Goal: Task Accomplishment & Management: Use online tool/utility

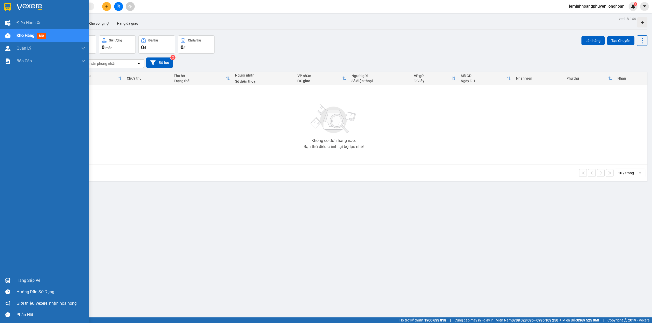
click at [6, 277] on div at bounding box center [7, 280] width 9 height 9
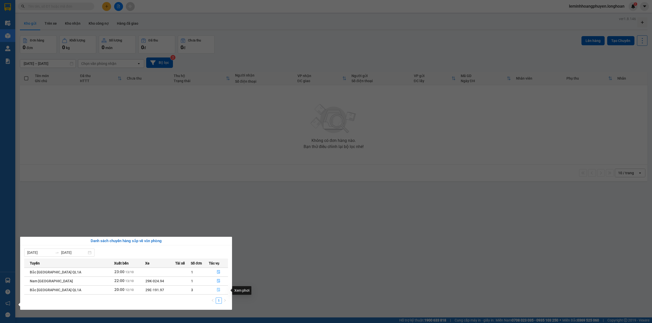
click at [218, 292] on icon "file-done" at bounding box center [218, 291] width 3 height 4
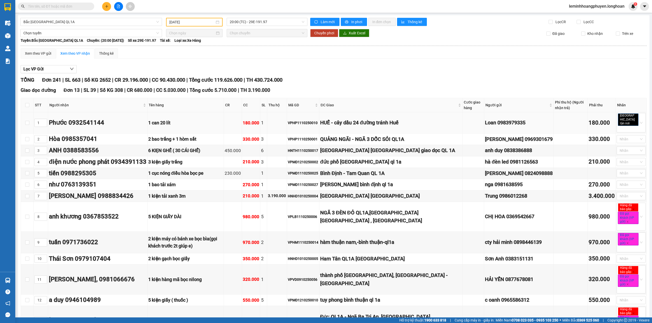
type input "[DATE]"
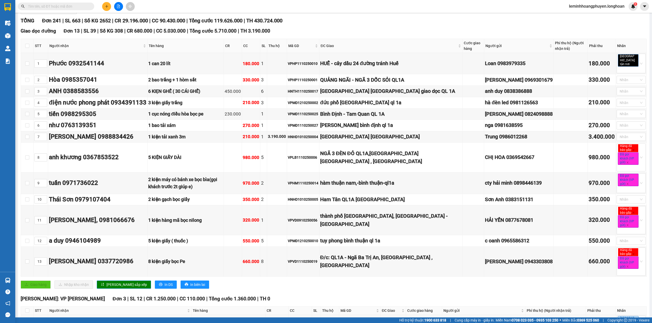
scroll to position [5959, 0]
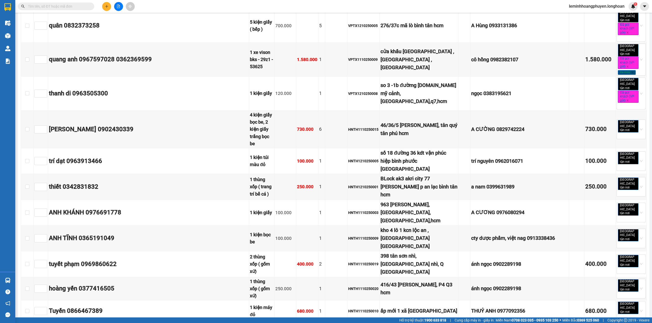
checkbox input "true"
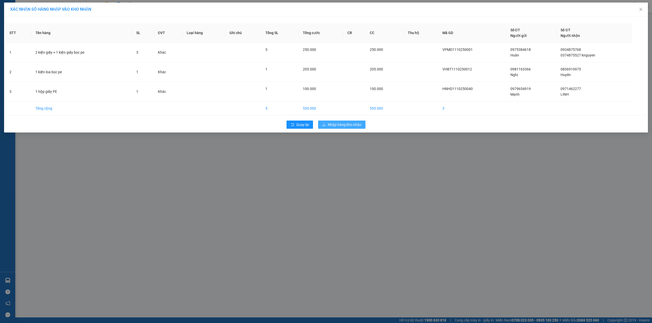
click at [353, 125] on span "Nhập hàng kho nhận" at bounding box center [345, 125] width 34 height 6
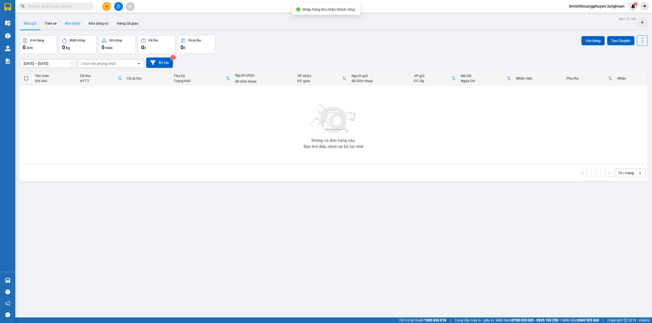
click at [66, 22] on button "Kho nhận" at bounding box center [73, 23] width 24 height 12
